Goal: Information Seeking & Learning: Learn about a topic

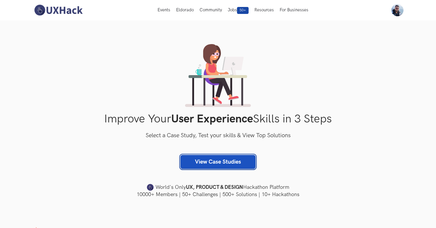
click at [204, 160] on link "View Case Studies" at bounding box center [217, 162] width 75 height 14
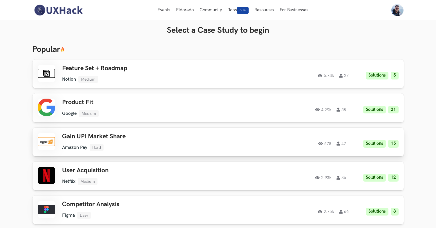
click at [172, 145] on ul "Amazon Pay Hard" at bounding box center [144, 147] width 165 height 7
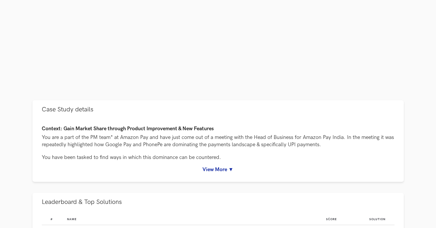
scroll to position [230, 0]
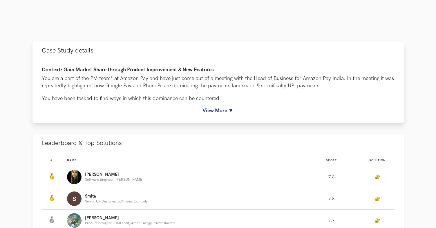
click at [214, 112] on link "View More ▼" at bounding box center [218, 111] width 352 height 6
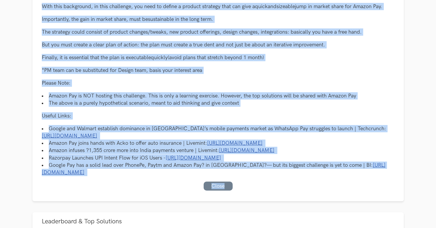
scroll to position [432, 0]
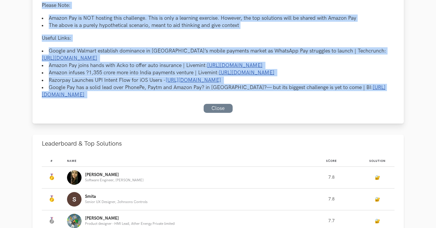
drag, startPoint x: 42, startPoint y: 35, endPoint x: 150, endPoint y: 134, distance: 146.5
copy div "Loremip: Dolo Sitame Conse adipisc Elitsed Doeiusmodte & Inc Utlabore Etd mag a…"
click at [221, 83] on link "[URL][DOMAIN_NAME]" at bounding box center [192, 80] width 55 height 6
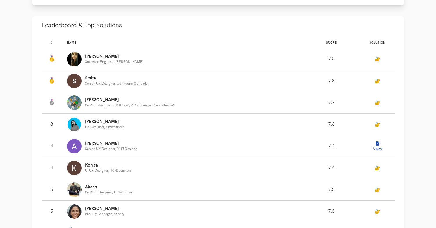
scroll to position [551, 0]
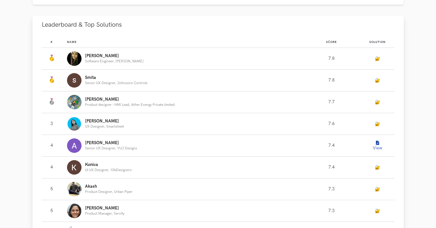
click at [377, 145] on icon "Leaderboard" at bounding box center [377, 143] width 3 height 4
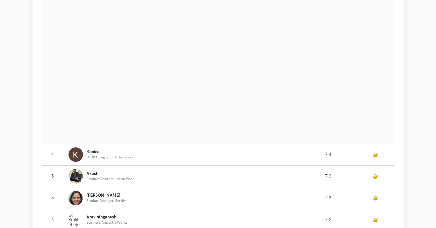
scroll to position [719, 0]
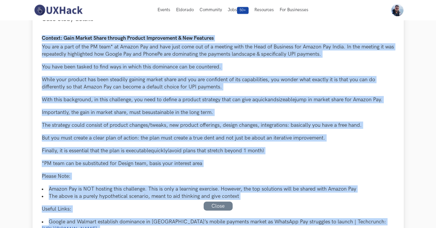
click at [197, 127] on p "The strategy could consist of product changes/tweaks, new product offerings, de…" at bounding box center [218, 124] width 352 height 7
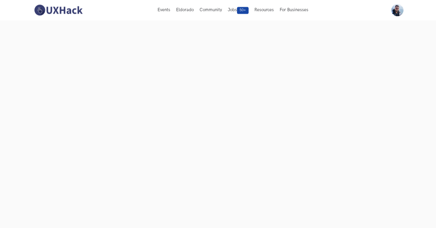
scroll to position [0, 0]
